Goal: Information Seeking & Learning: Learn about a topic

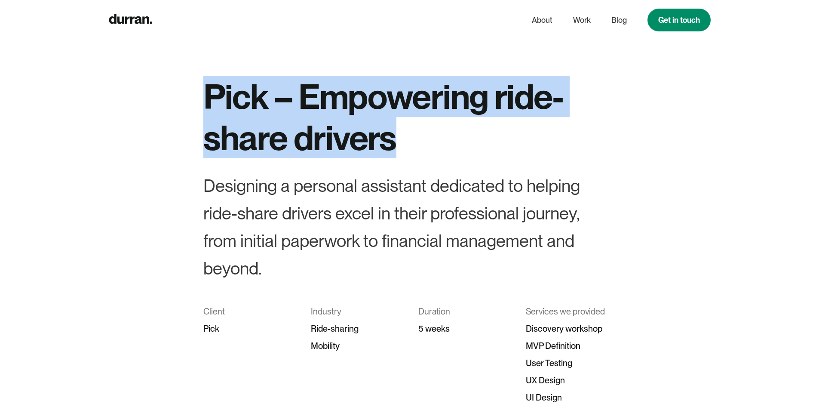
drag, startPoint x: 210, startPoint y: 96, endPoint x: 440, endPoint y: 147, distance: 235.6
click at [440, 147] on h1 "Pick – Empowering ride-share drivers" at bounding box center [409, 117] width 413 height 83
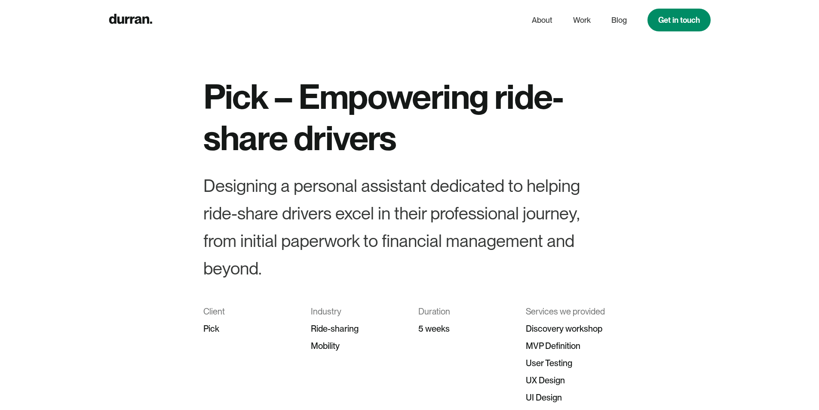
click at [290, 204] on div "Designing a personal assistant dedicated to helping ride-share drivers excel in…" at bounding box center [409, 227] width 413 height 110
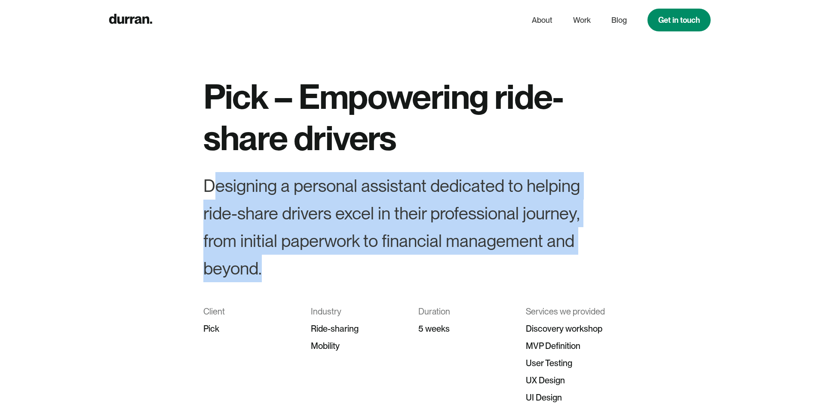
drag, startPoint x: 209, startPoint y: 187, endPoint x: 279, endPoint y: 285, distance: 120.5
click at [279, 285] on div "Pick – Empowering ride-share drivers Designing a personal assistant dedicated t…" at bounding box center [409, 249] width 413 height 347
click at [241, 202] on div "Designing a personal assistant dedicated to helping ride-share drivers excel in…" at bounding box center [409, 227] width 413 height 110
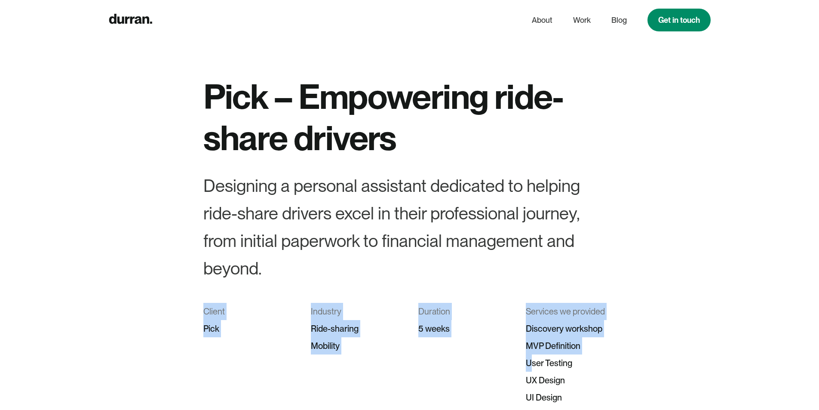
drag, startPoint x: 202, startPoint y: 311, endPoint x: 531, endPoint y: 362, distance: 333.2
click at [531, 362] on div "Pick – Empowering ride-share drivers Designing a personal assistant dedicated t…" at bounding box center [409, 249] width 819 height 347
click at [446, 344] on div "Duration 5 weeks" at bounding box center [463, 363] width 90 height 120
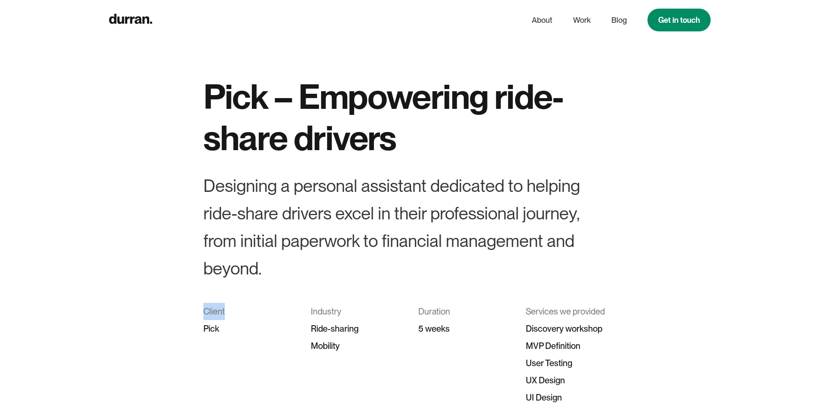
drag, startPoint x: 204, startPoint y: 310, endPoint x: 233, endPoint y: 314, distance: 29.5
click at [233, 314] on div "Client" at bounding box center [248, 311] width 90 height 17
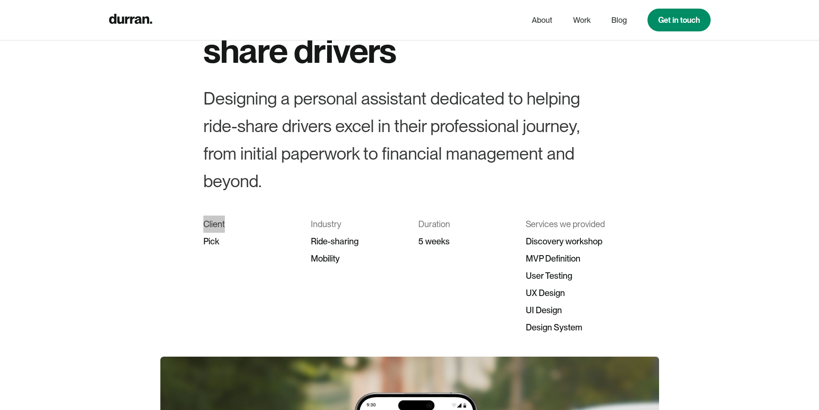
scroll to position [86, 0]
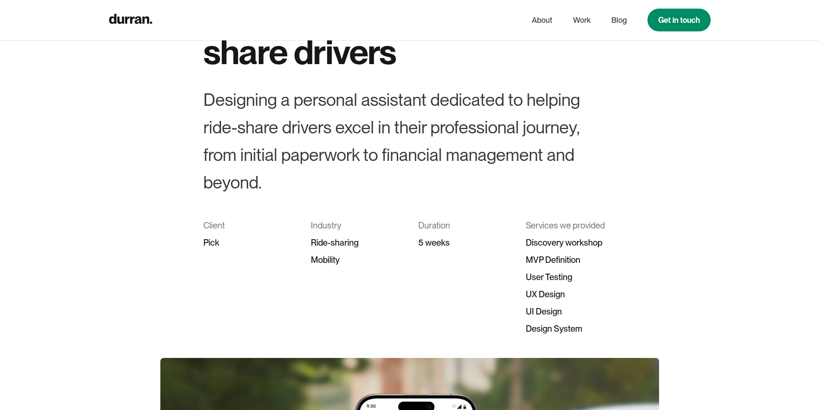
click at [222, 234] on div "Pick" at bounding box center [248, 242] width 90 height 17
